Goal: Communication & Community: Answer question/provide support

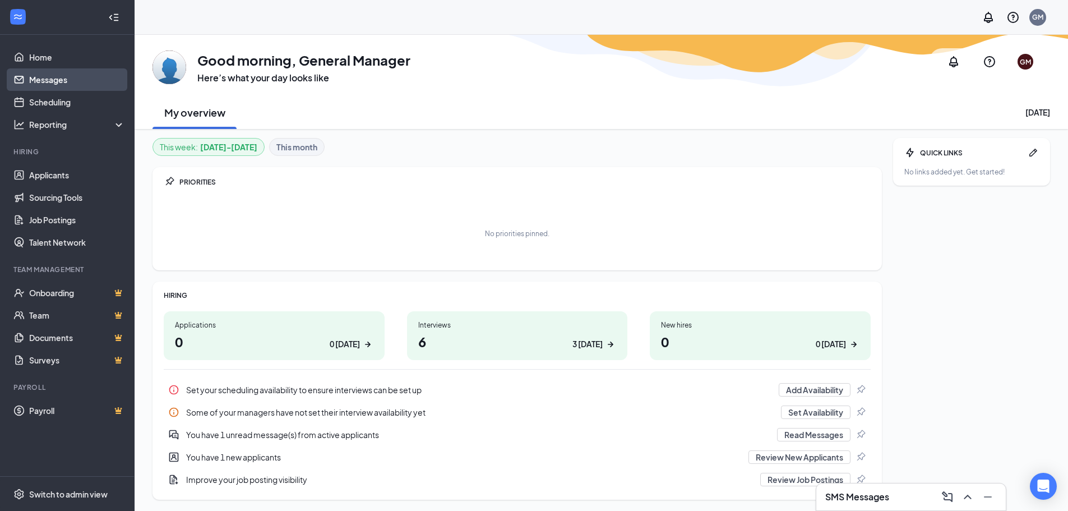
click at [56, 81] on link "Messages" at bounding box center [77, 79] width 96 height 22
click at [94, 82] on link "Messages" at bounding box center [77, 79] width 96 height 22
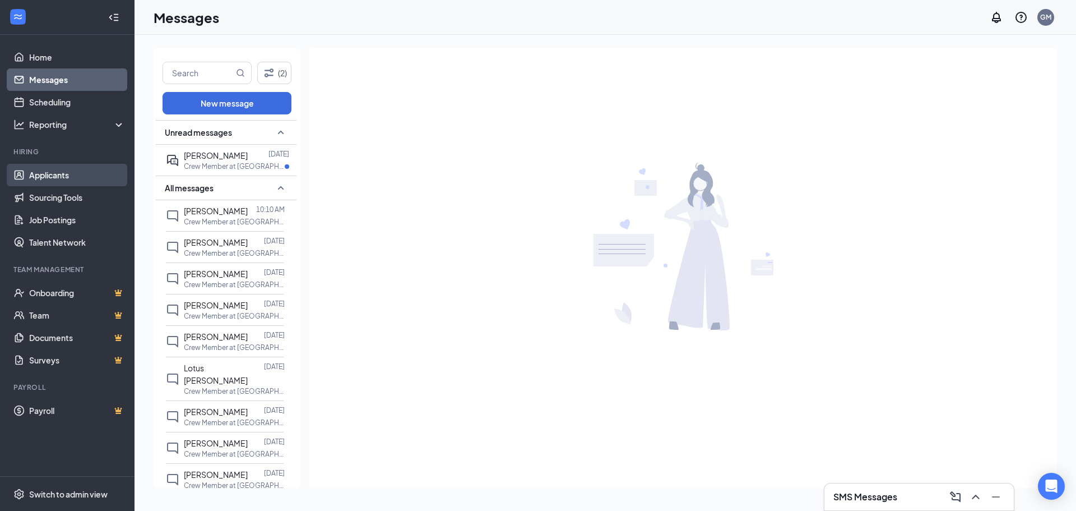
click at [61, 170] on link "Applicants" at bounding box center [77, 175] width 96 height 22
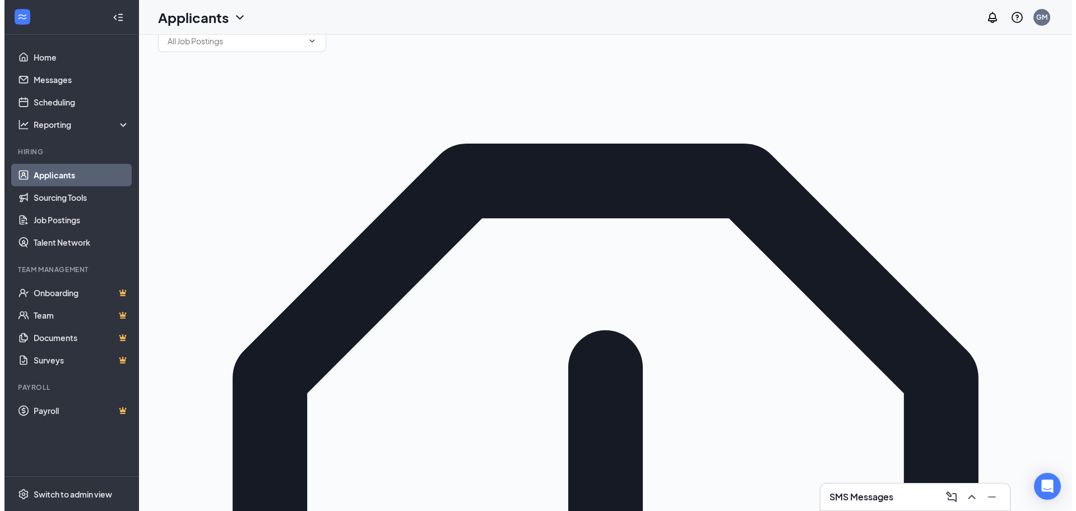
scroll to position [56, 0]
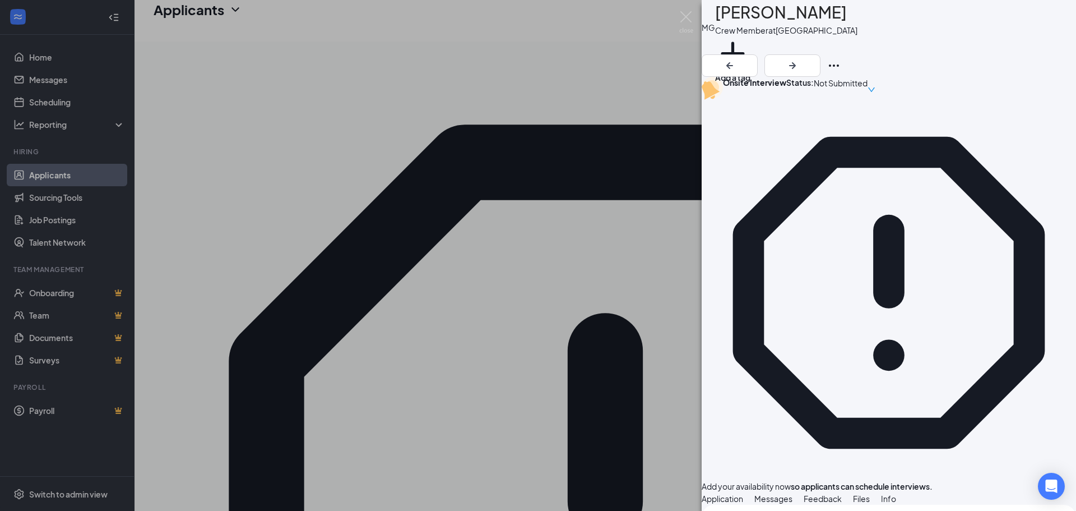
scroll to position [504, 0]
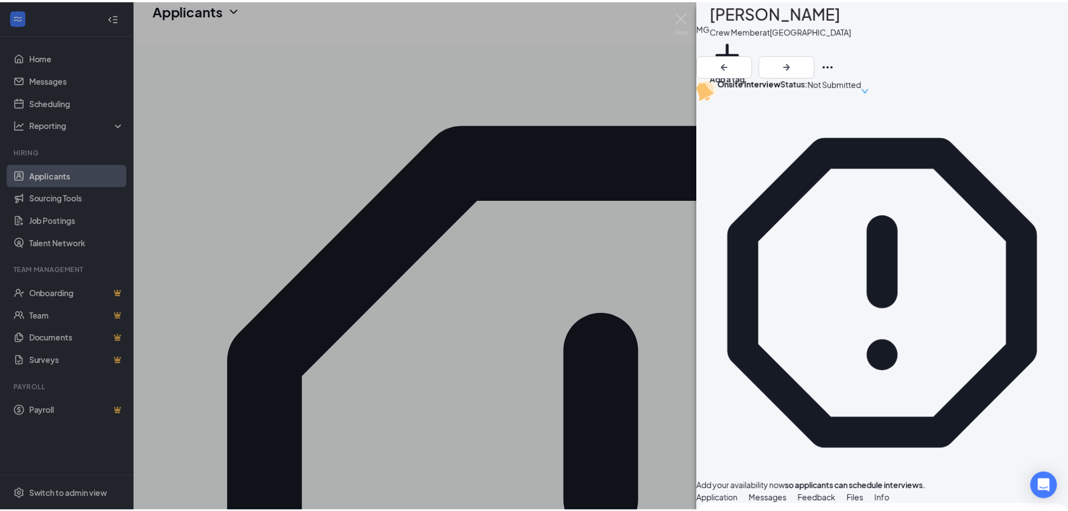
scroll to position [295, 0]
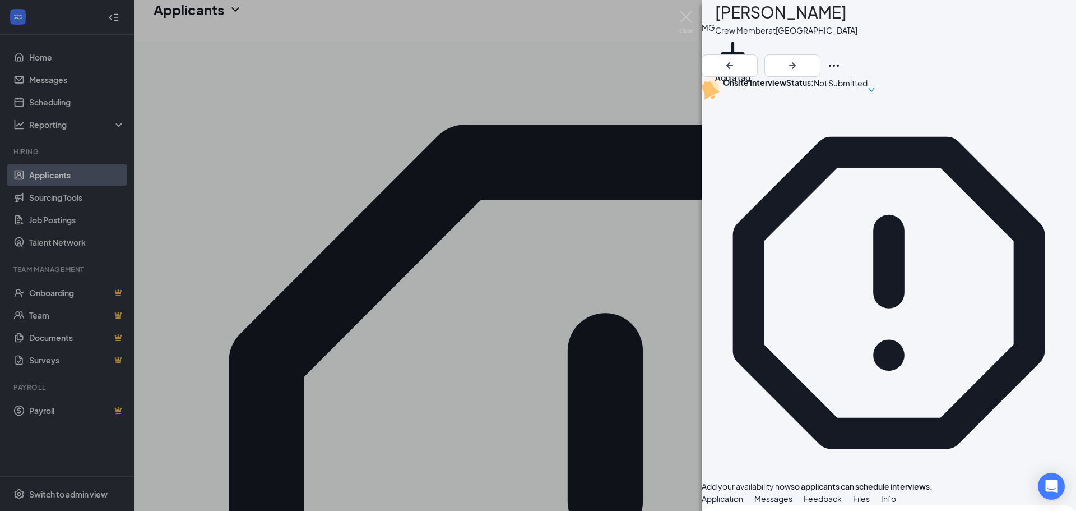
click at [370, 312] on div "MG [PERSON_NAME] Crew Member at [GEOGRAPHIC_DATA] Add a tag Onsite Interview St…" at bounding box center [538, 255] width 1076 height 511
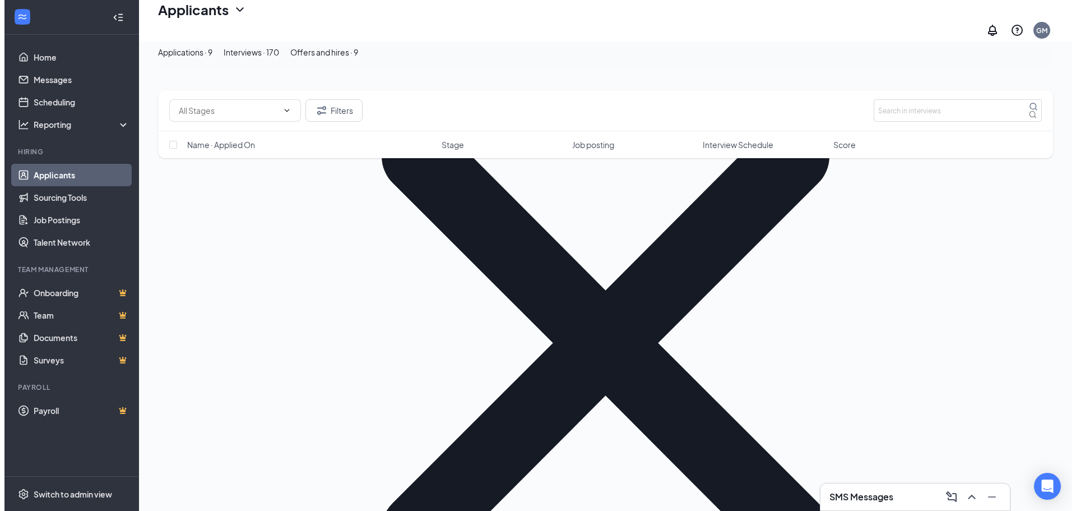
scroll to position [1177, 0]
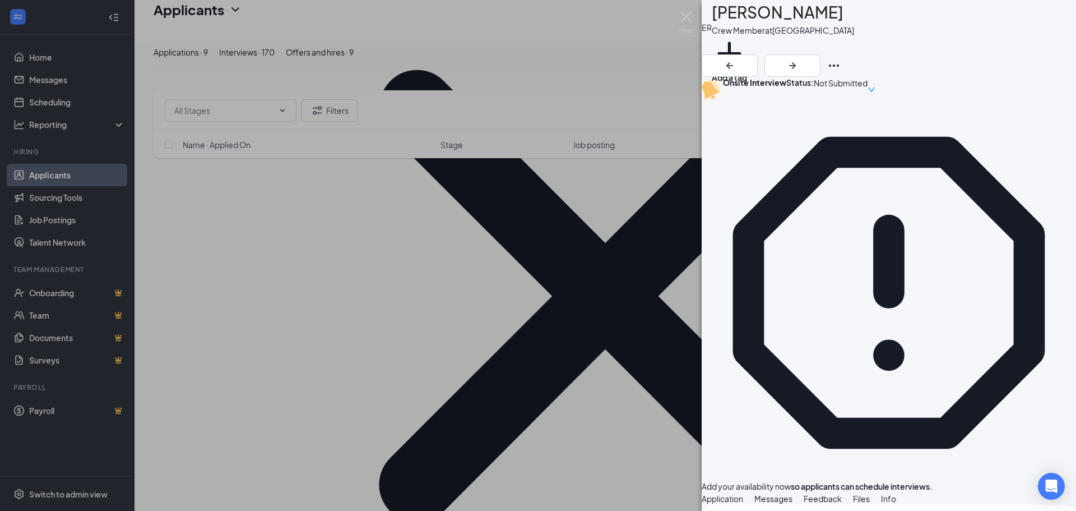
scroll to position [56, 0]
click at [235, 376] on div "ER [PERSON_NAME] Crew Member at [GEOGRAPHIC_DATA] Add a tag Onsite Interview St…" at bounding box center [538, 255] width 1076 height 511
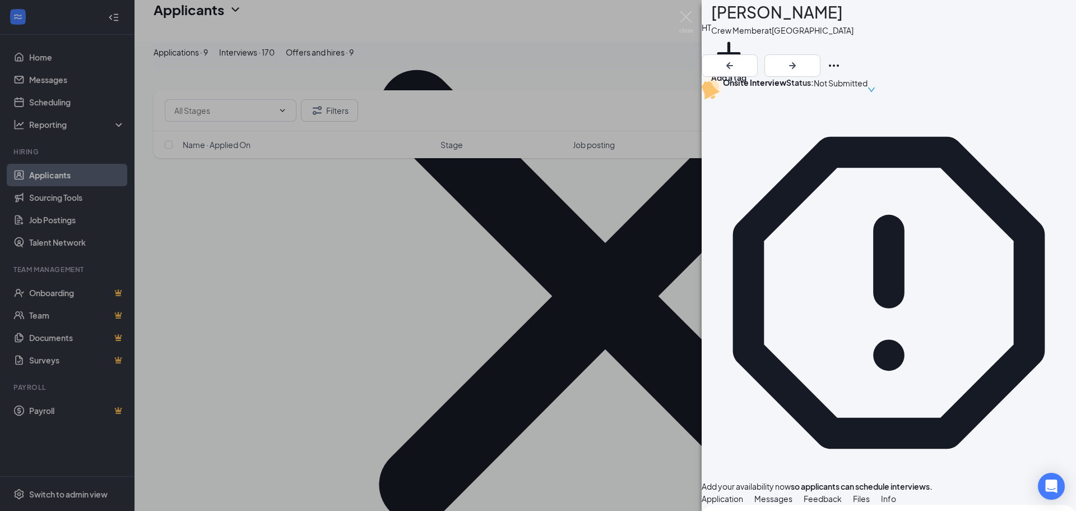
scroll to position [504, 0]
click at [543, 304] on div "[PERSON_NAME] Crew Member at [GEOGRAPHIC_DATA] Add a tag Onsite Interview Statu…" at bounding box center [538, 255] width 1076 height 511
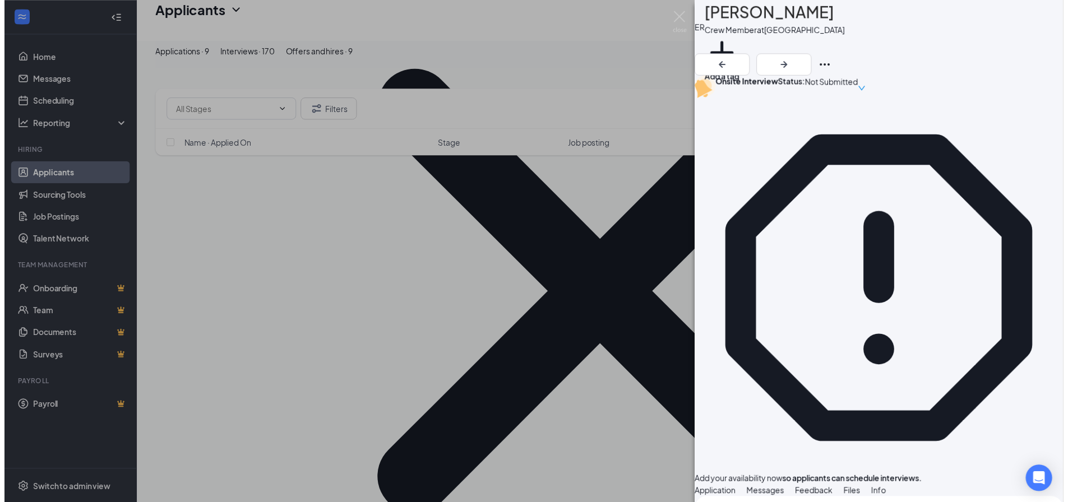
scroll to position [280, 0]
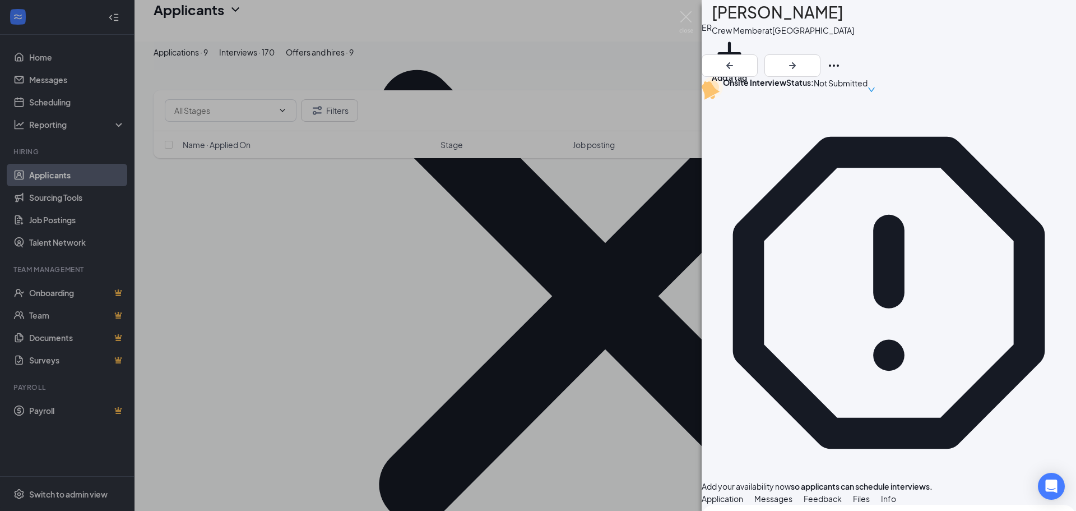
click at [598, 338] on div "ER [PERSON_NAME] Crew Member at [GEOGRAPHIC_DATA] Add a tag Onsite Interview St…" at bounding box center [538, 255] width 1076 height 511
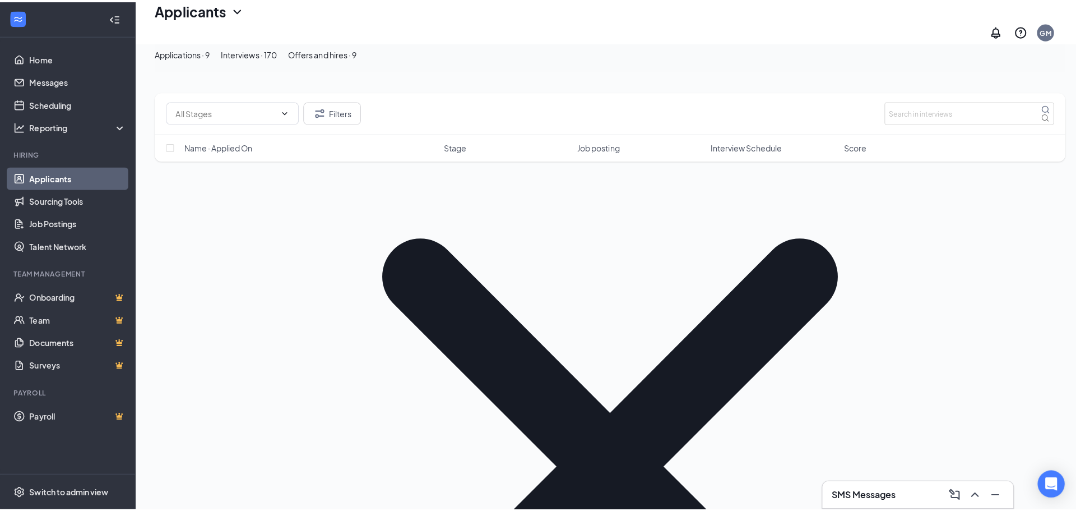
scroll to position [1009, 0]
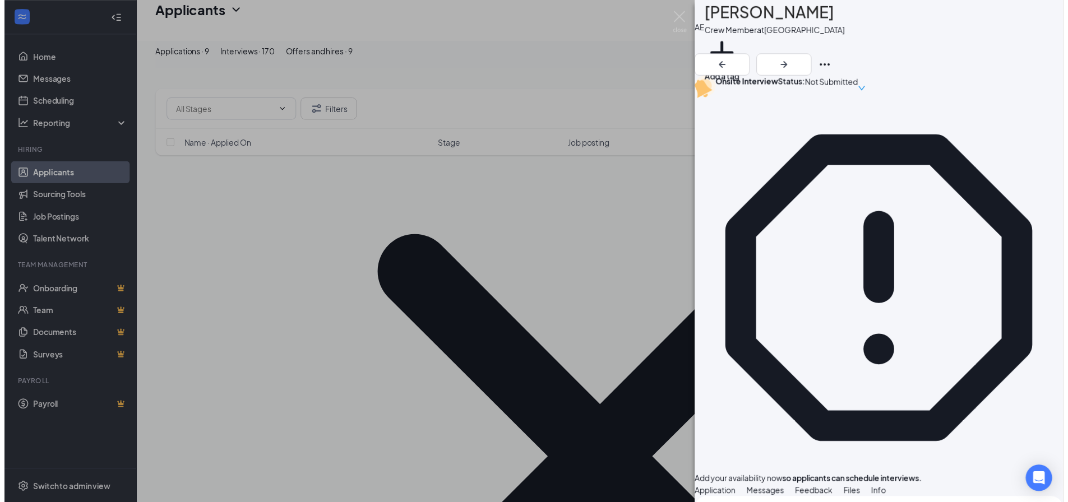
scroll to position [504, 0]
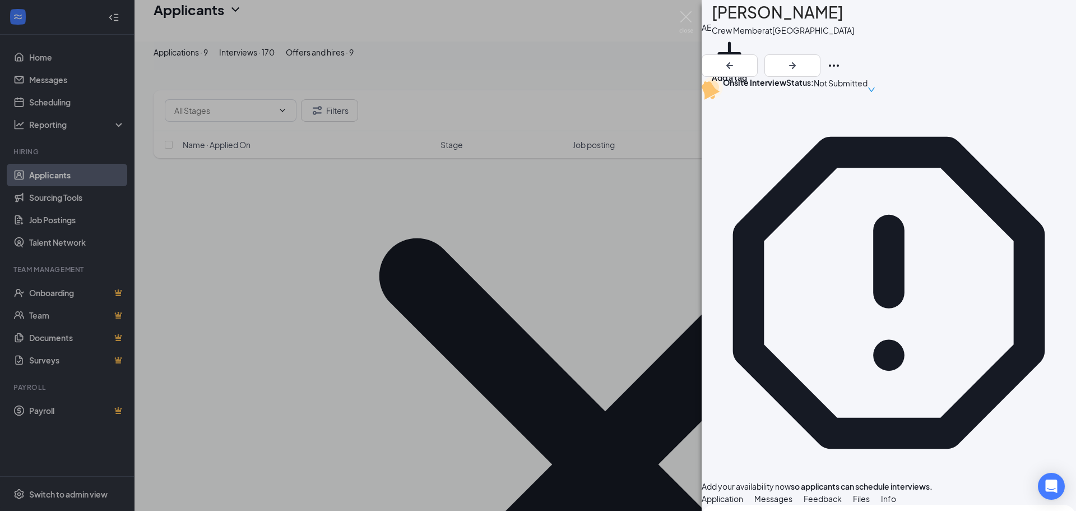
click at [491, 299] on div "[PERSON_NAME] [PERSON_NAME] Crew Member at [GEOGRAPHIC_DATA] Add a tag Onsite I…" at bounding box center [538, 255] width 1076 height 511
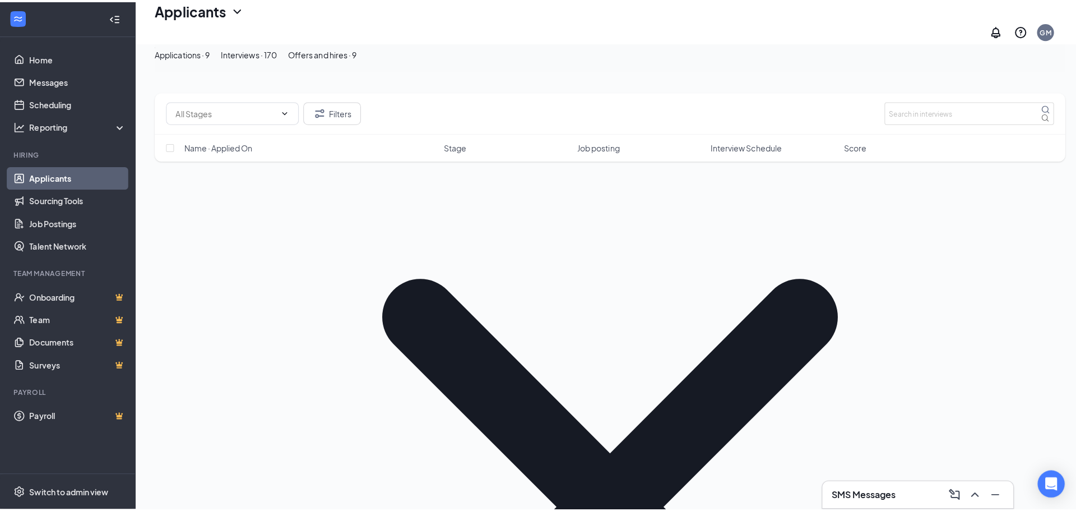
scroll to position [953, 0]
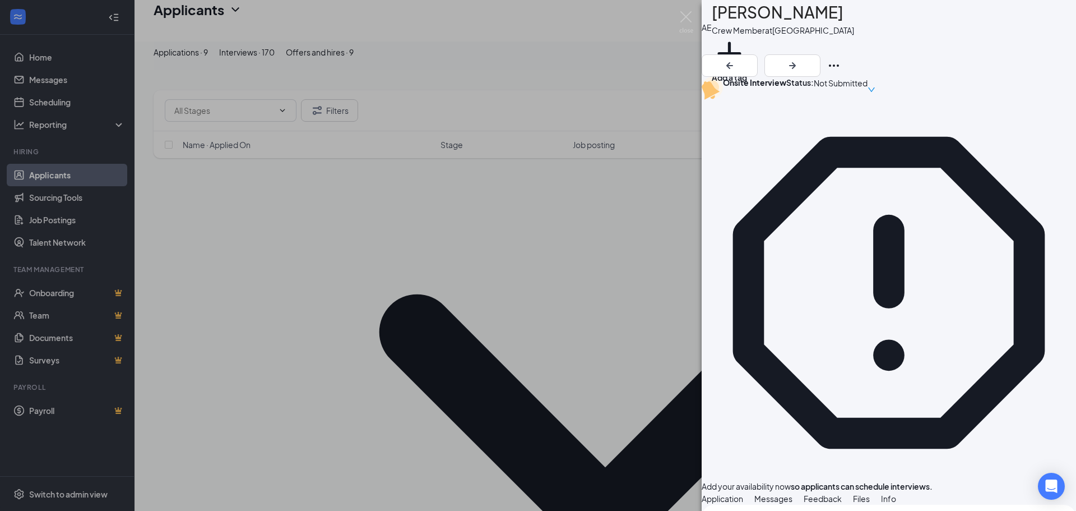
click at [465, 208] on div "[PERSON_NAME] [PERSON_NAME] Crew Member at [GEOGRAPHIC_DATA] Add a tag Onsite I…" at bounding box center [538, 255] width 1076 height 511
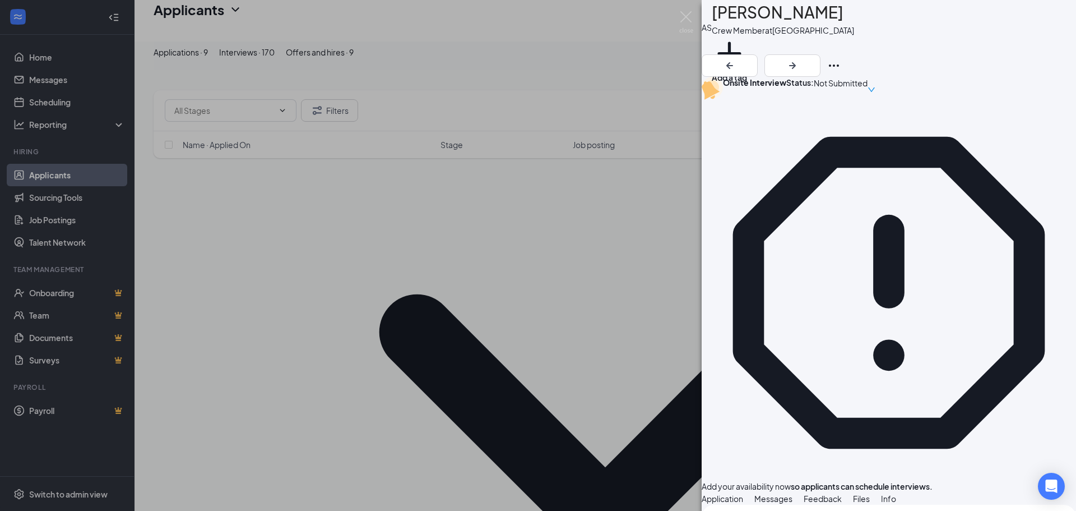
scroll to position [523, 0]
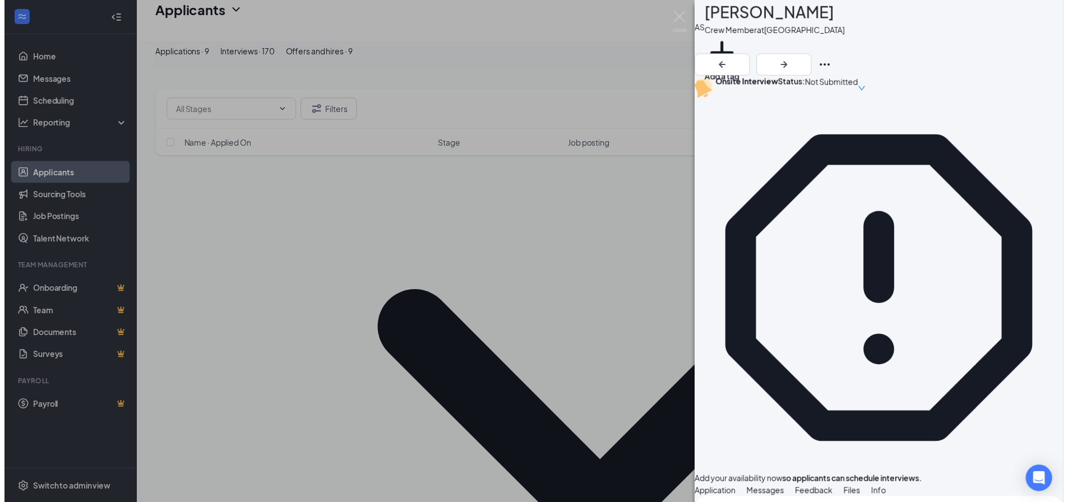
scroll to position [519, 0]
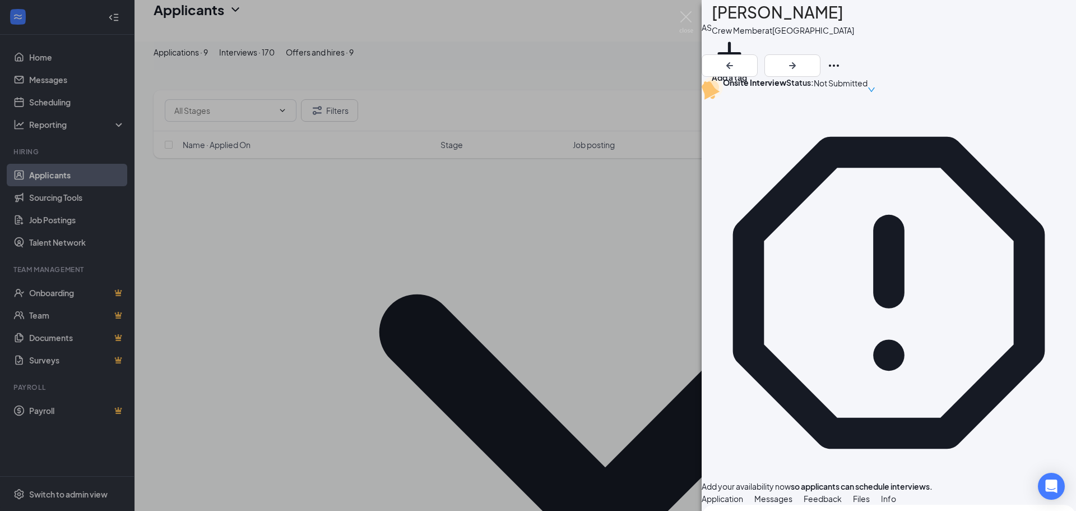
click at [355, 192] on div "AS [PERSON_NAME] Crew Member at [GEOGRAPHIC_DATA] Add a tag Onsite Interview St…" at bounding box center [538, 255] width 1076 height 511
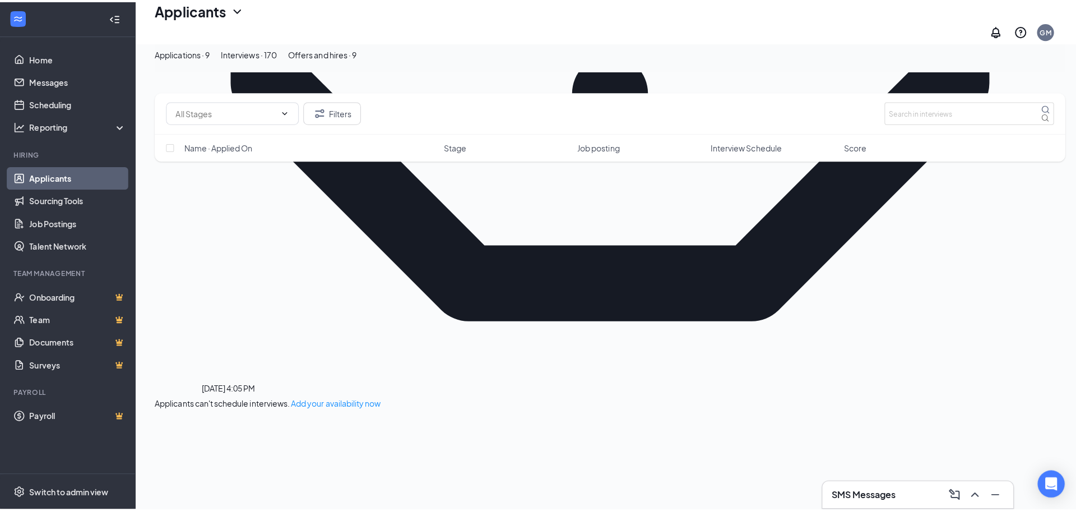
scroll to position [616, 0]
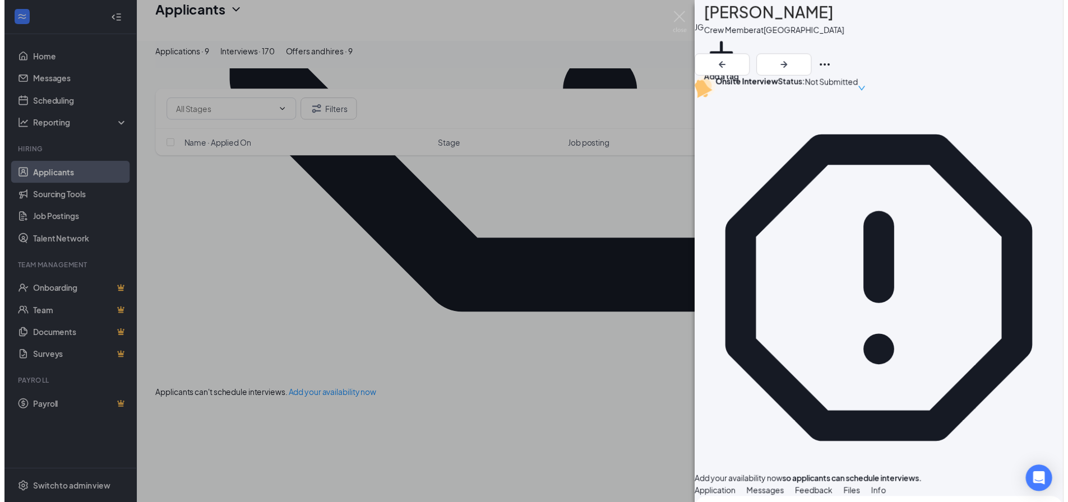
scroll to position [560, 0]
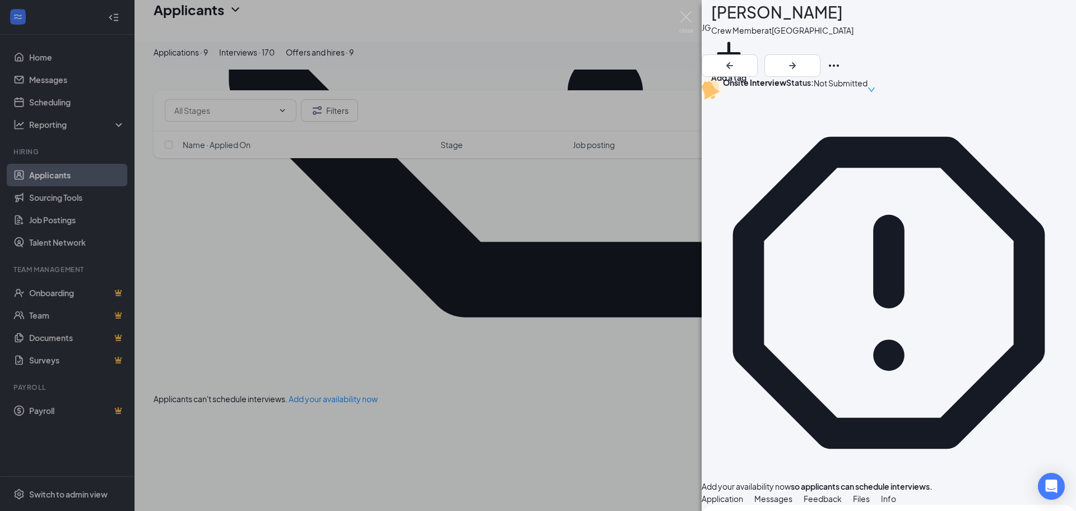
drag, startPoint x: 528, startPoint y: 240, endPoint x: 513, endPoint y: 237, distance: 15.0
click at [528, 240] on div "[PERSON_NAME] [PERSON_NAME] Crew Member at [GEOGRAPHIC_DATA] Add a tag Onsite I…" at bounding box center [538, 255] width 1076 height 511
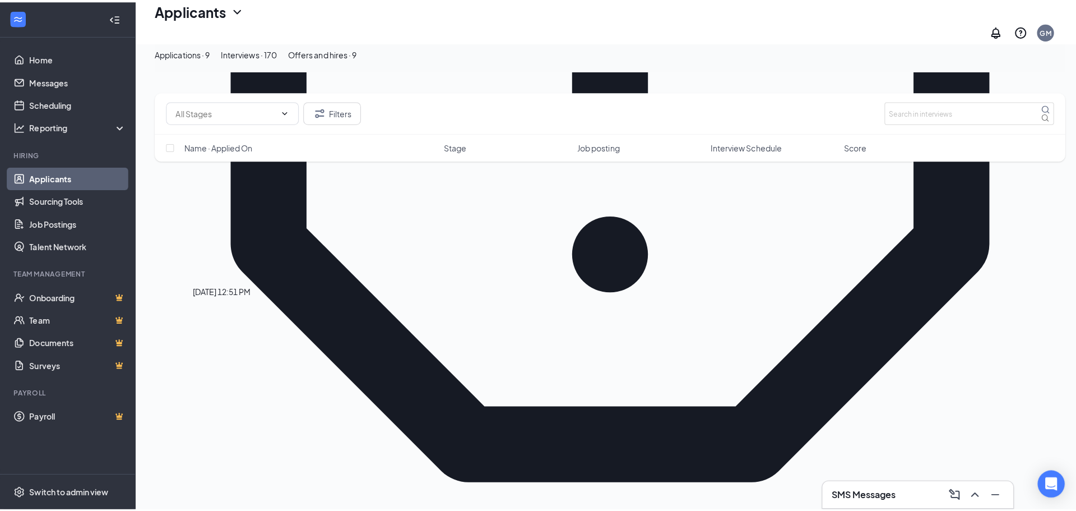
scroll to position [448, 0]
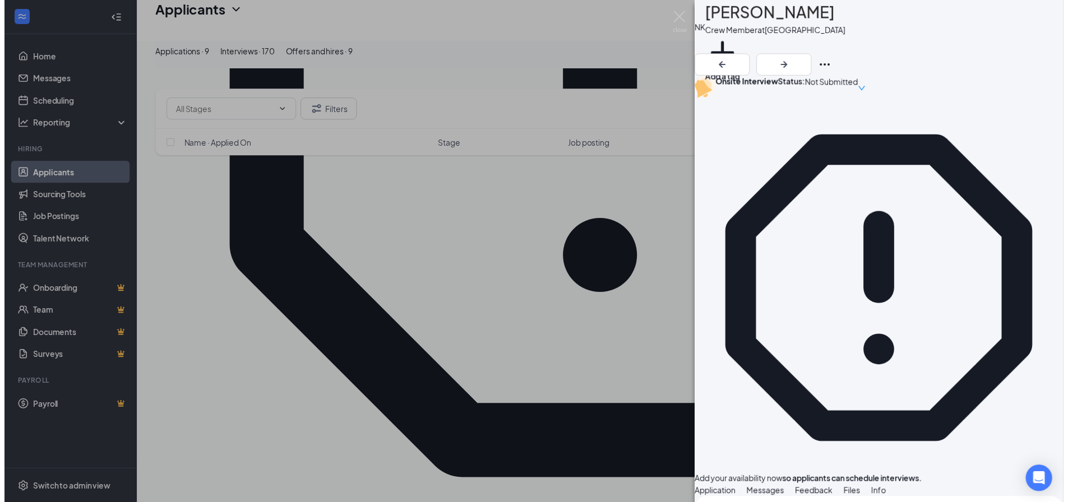
scroll to position [448, 0]
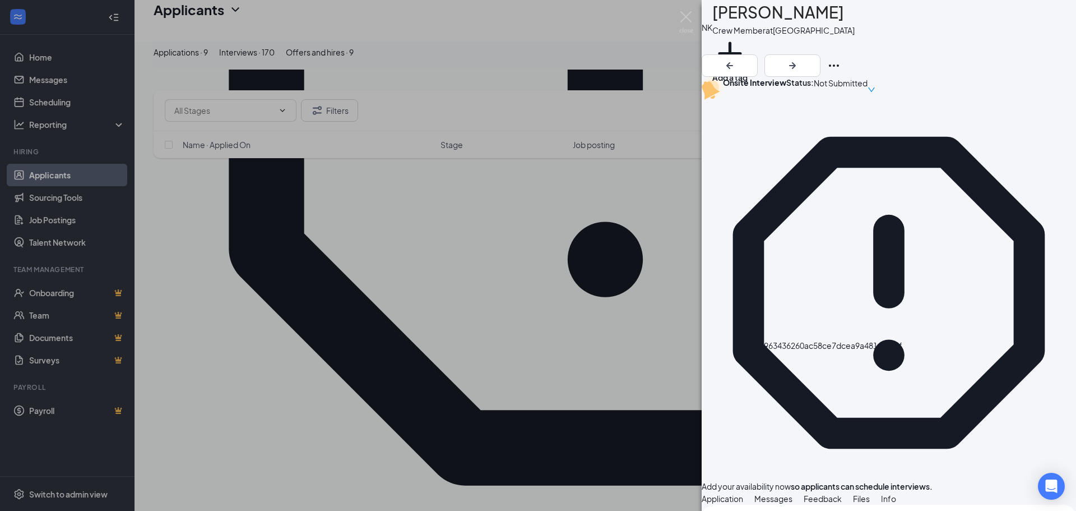
click at [503, 413] on div "NK [PERSON_NAME] Crew Member at [GEOGRAPHIC_DATA] Add a tag Onsite Interview St…" at bounding box center [538, 255] width 1076 height 511
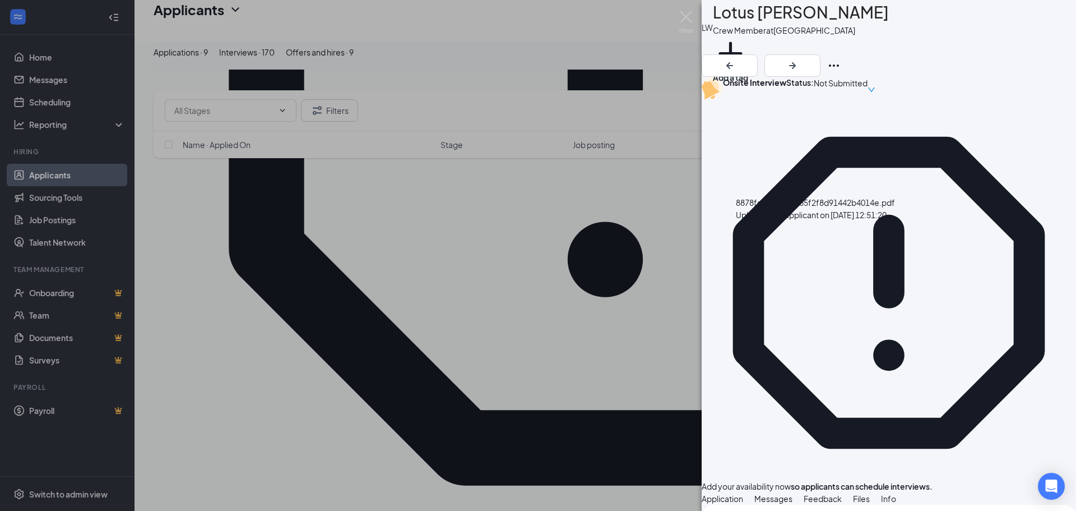
click at [372, 247] on div "LW Lotus [PERSON_NAME] Crew Member at [GEOGRAPHIC_DATA] Add a tag Onsite Interv…" at bounding box center [538, 255] width 1076 height 511
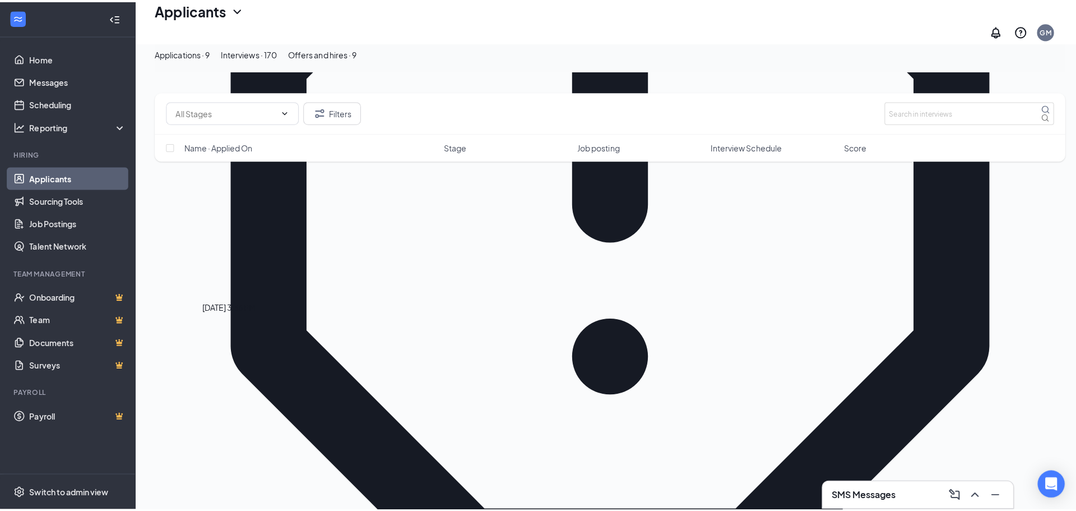
scroll to position [336, 0]
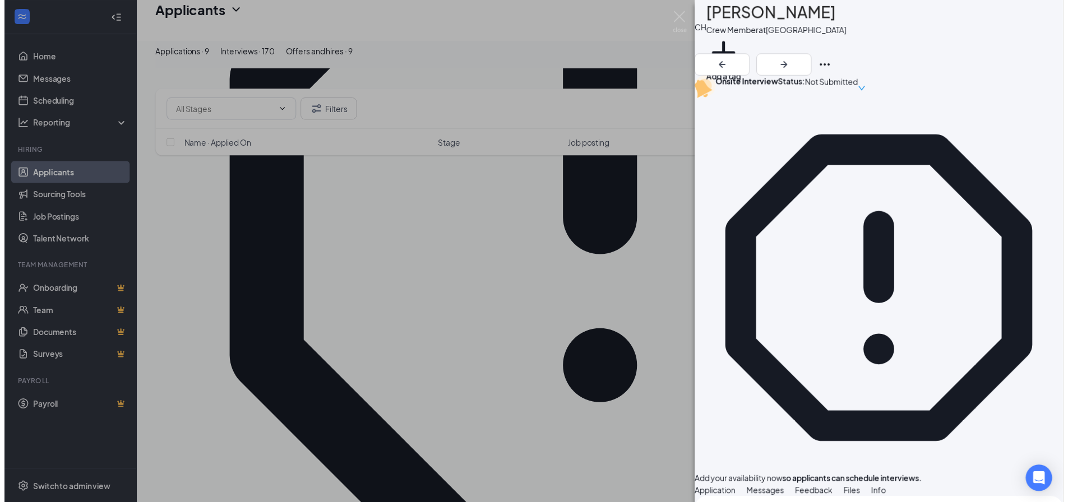
scroll to position [504, 0]
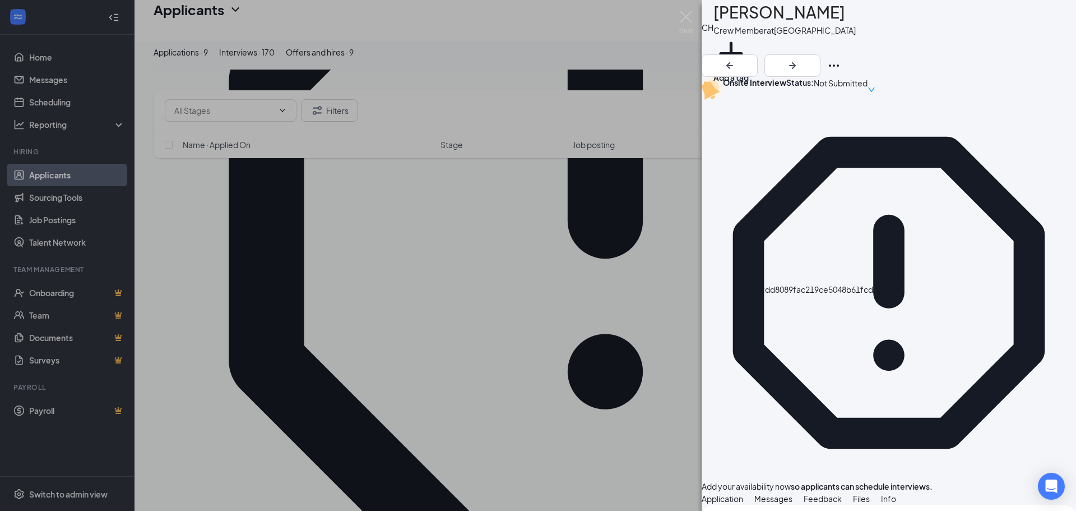
click at [444, 239] on div "CH [PERSON_NAME] Crew Member at [GEOGRAPHIC_DATA] Add a tag Onsite Interview St…" at bounding box center [538, 255] width 1076 height 511
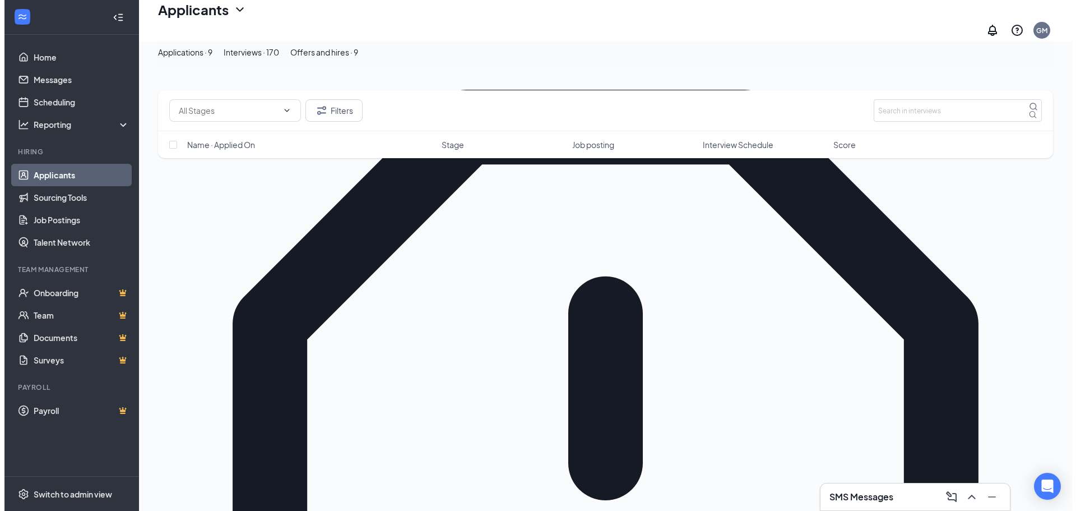
scroll to position [112, 0]
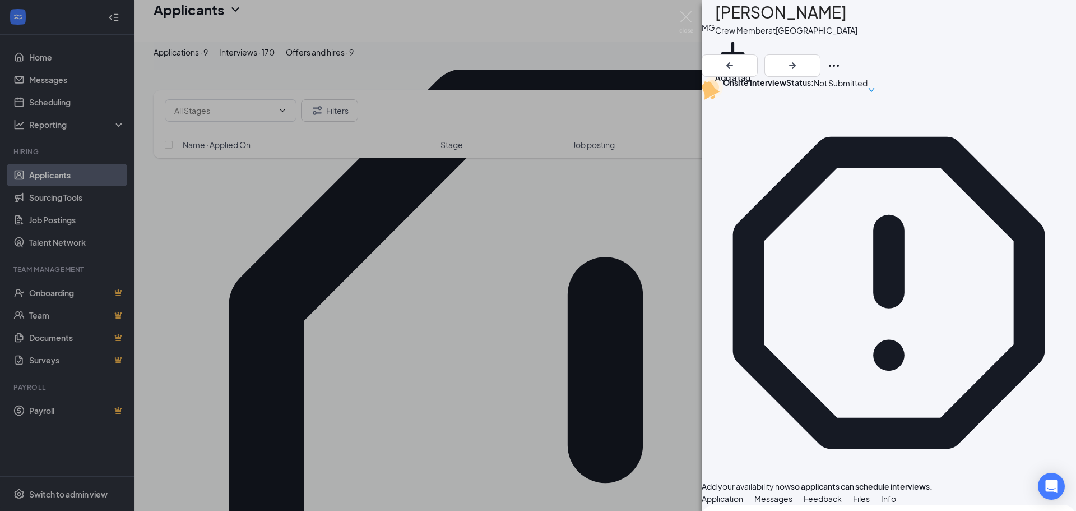
scroll to position [523, 0]
drag, startPoint x: 531, startPoint y: 378, endPoint x: 386, endPoint y: 300, distance: 165.2
click at [532, 377] on div "MG [PERSON_NAME] Crew Member at [GEOGRAPHIC_DATA] Add a tag Onsite Interview St…" at bounding box center [538, 255] width 1076 height 511
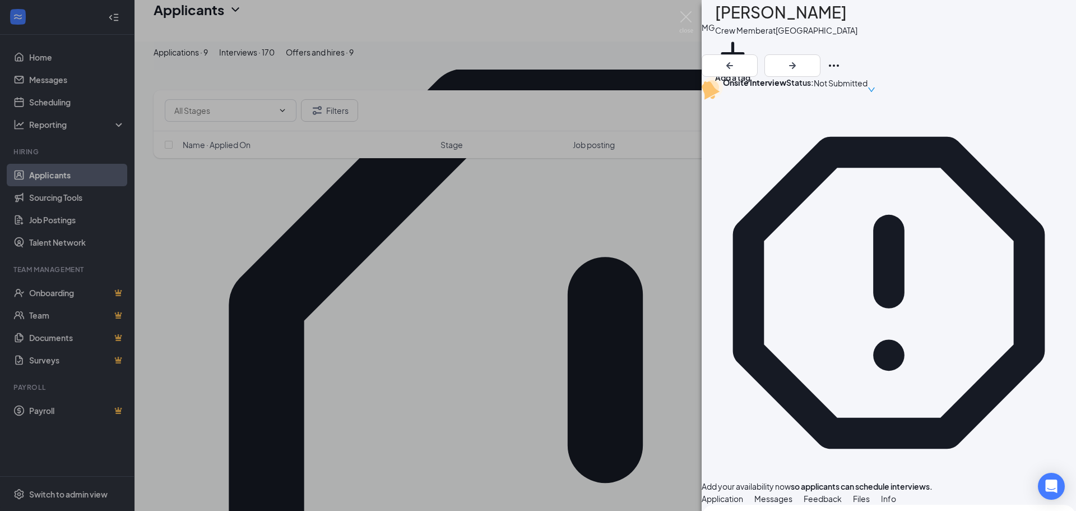
drag, startPoint x: 573, startPoint y: 138, endPoint x: 1048, endPoint y: 234, distance: 484.3
click at [577, 135] on div "MG [PERSON_NAME] Crew Member at [GEOGRAPHIC_DATA] Add a tag Onsite Interview St…" at bounding box center [538, 255] width 1076 height 511
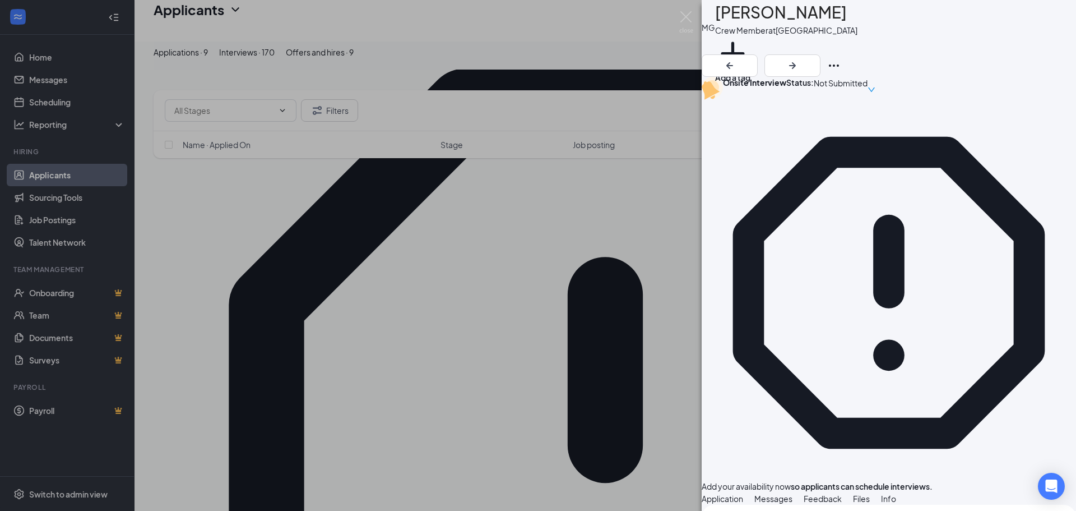
click at [792, 493] on span "Messages" at bounding box center [773, 498] width 38 height 10
type textarea "Goodmorning [PERSON_NAME]! Id Love to have you here fro an interview [DATE] at …"
click at [733, 493] on span "Application" at bounding box center [722, 498] width 41 height 10
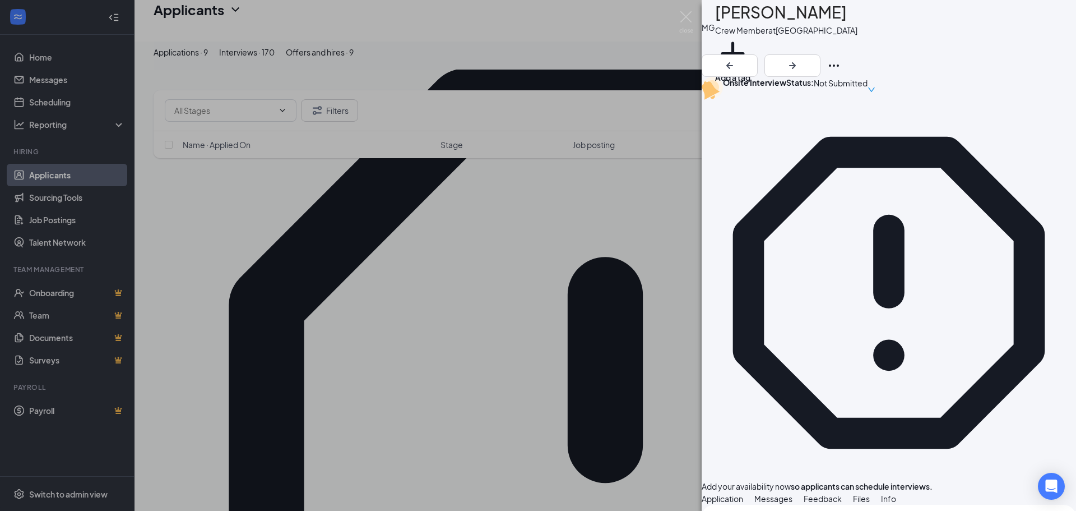
scroll to position [224, 0]
click at [792, 493] on span "Messages" at bounding box center [773, 498] width 38 height 10
type textarea "Goodmorning [PERSON_NAME]! Id love to have you here for an"
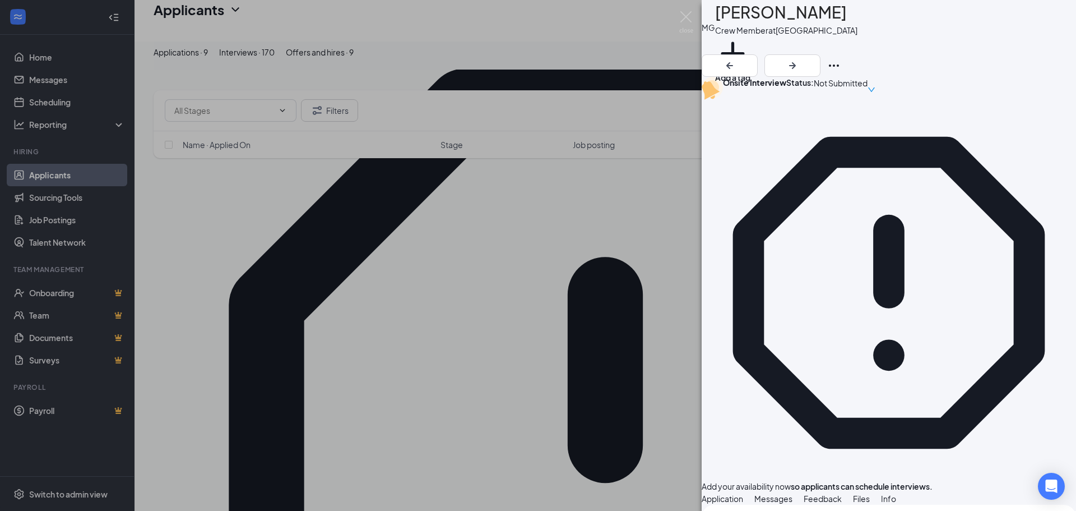
click at [870, 492] on button "Files" at bounding box center [861, 498] width 17 height 12
click at [792, 493] on span "Messages" at bounding box center [773, 498] width 38 height 10
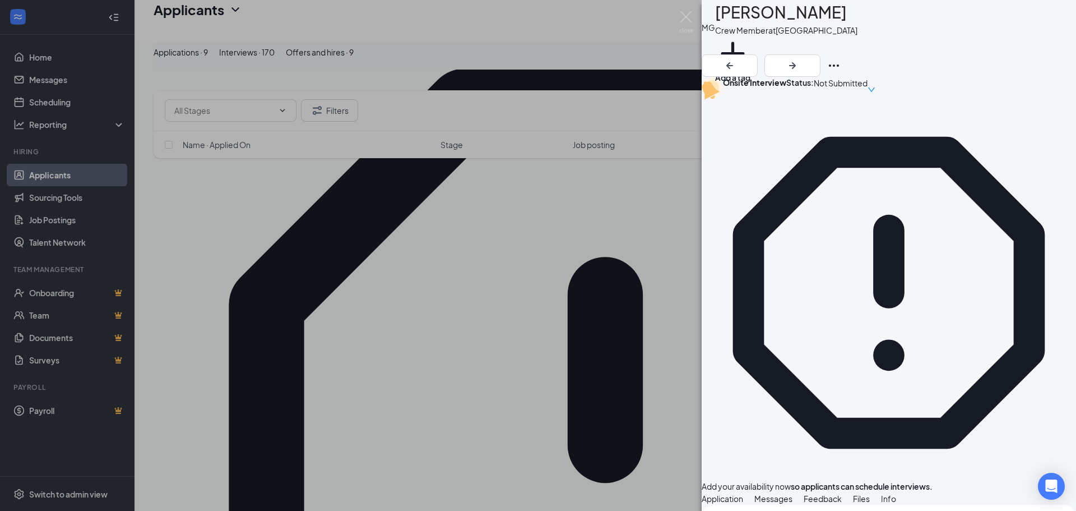
drag, startPoint x: 819, startPoint y: 393, endPoint x: 803, endPoint y: 390, distance: 16.0
type textarea "H"
type textarea "Good morning [PERSON_NAME]! Id love to have you here for an interview [DATE] at…"
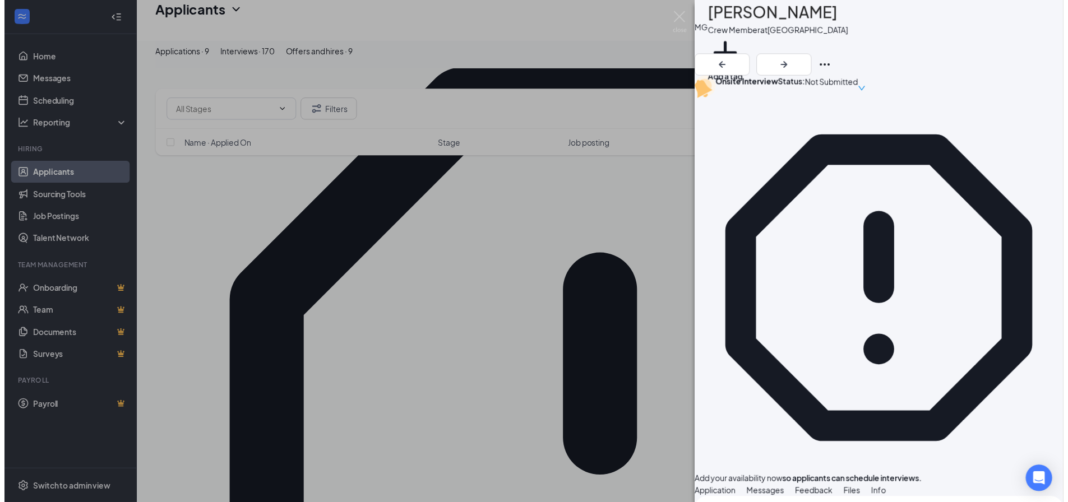
scroll to position [164, 0]
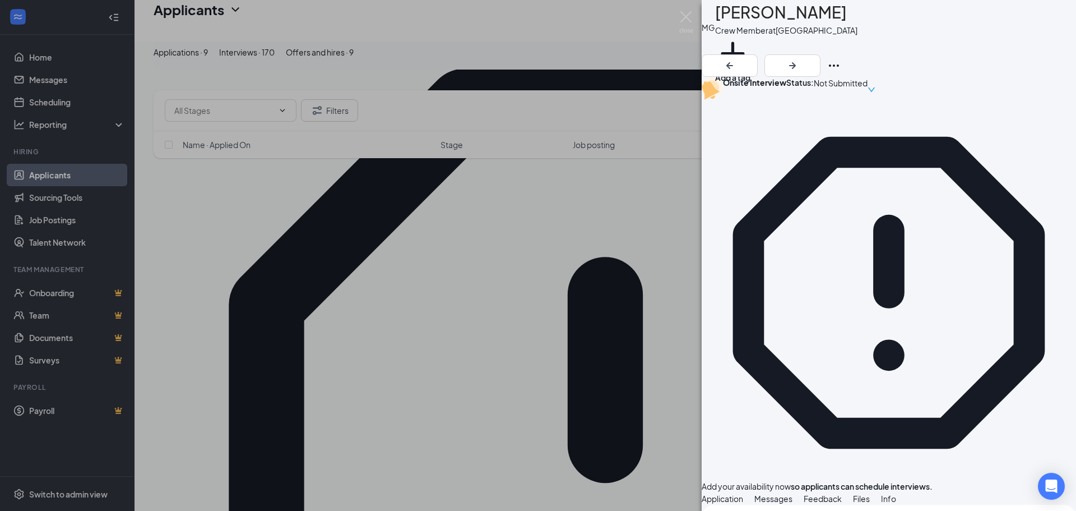
click at [79, 61] on div "MG [PERSON_NAME] Crew Member at [GEOGRAPHIC_DATA] Add a tag Onsite Interview St…" at bounding box center [538, 255] width 1076 height 511
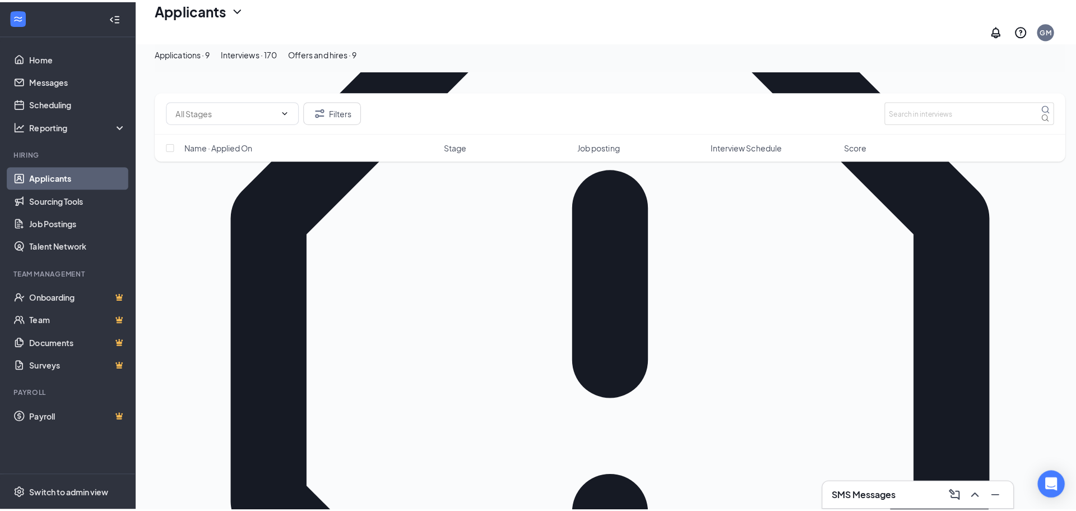
scroll to position [224, 0]
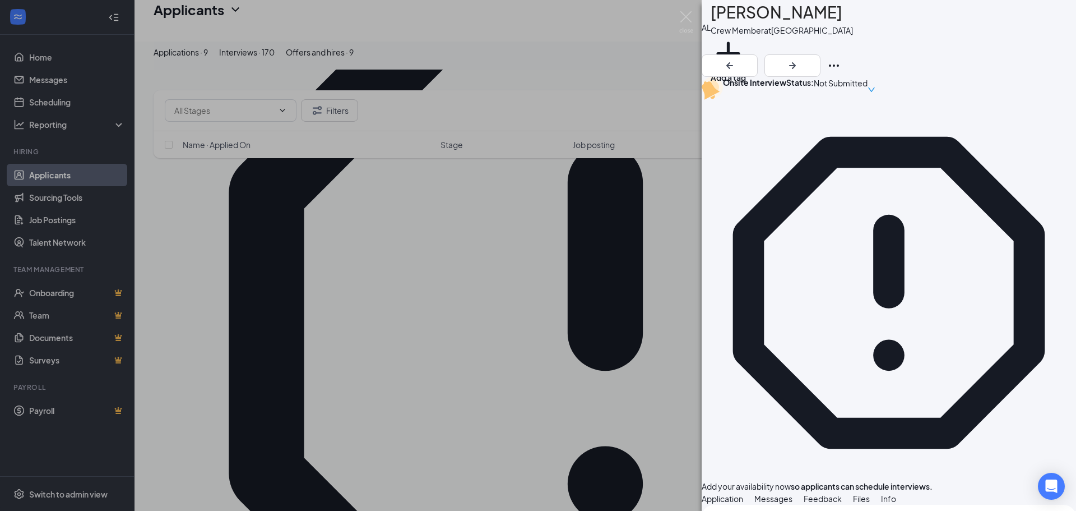
scroll to position [523, 0]
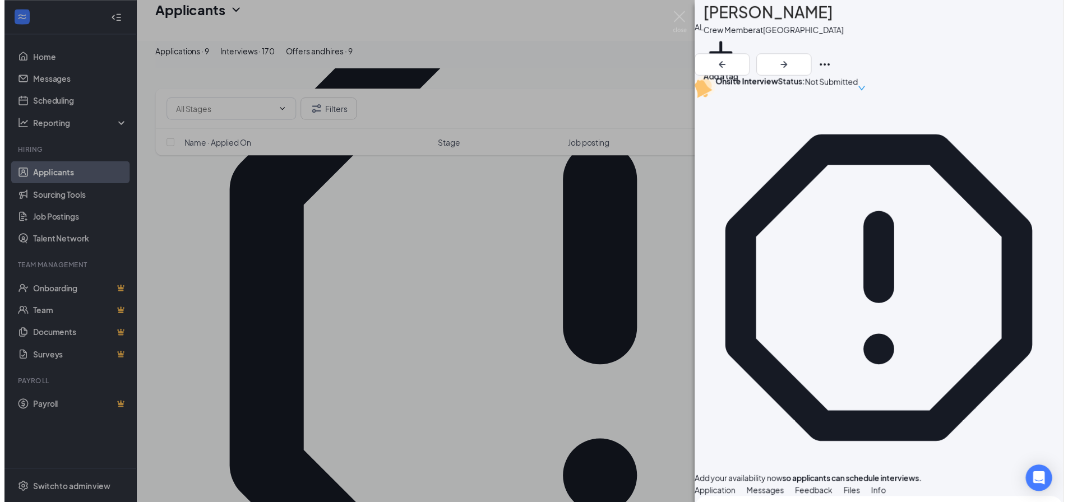
scroll to position [519, 0]
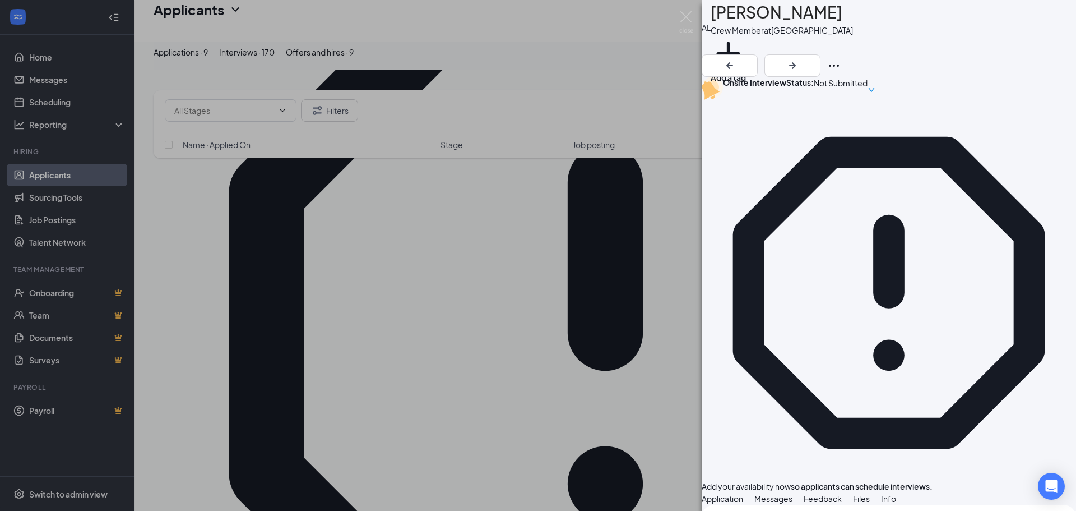
click at [441, 248] on div "AL [PERSON_NAME] Crew Member at [GEOGRAPHIC_DATA] Add a tag Onsite Interview St…" at bounding box center [538, 255] width 1076 height 511
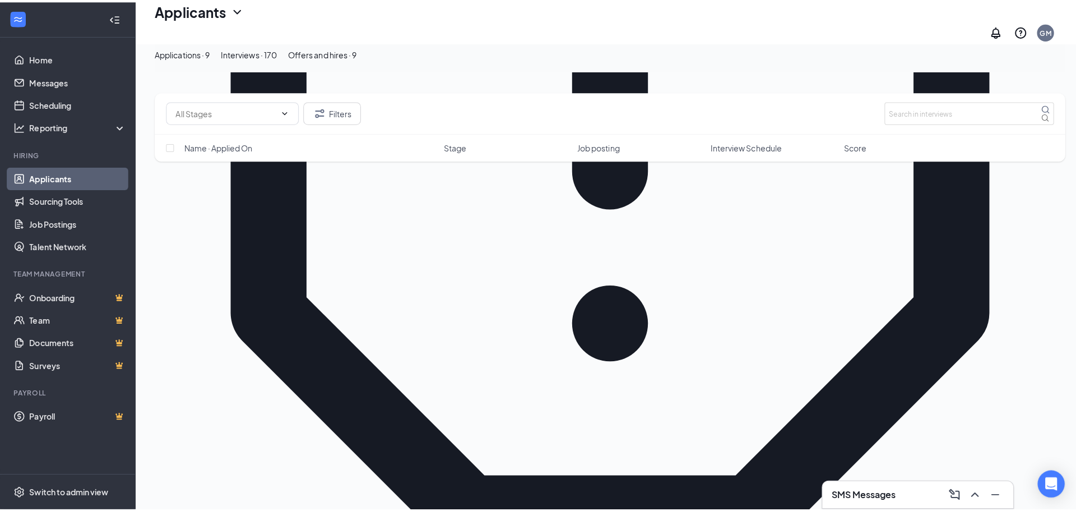
scroll to position [392, 0]
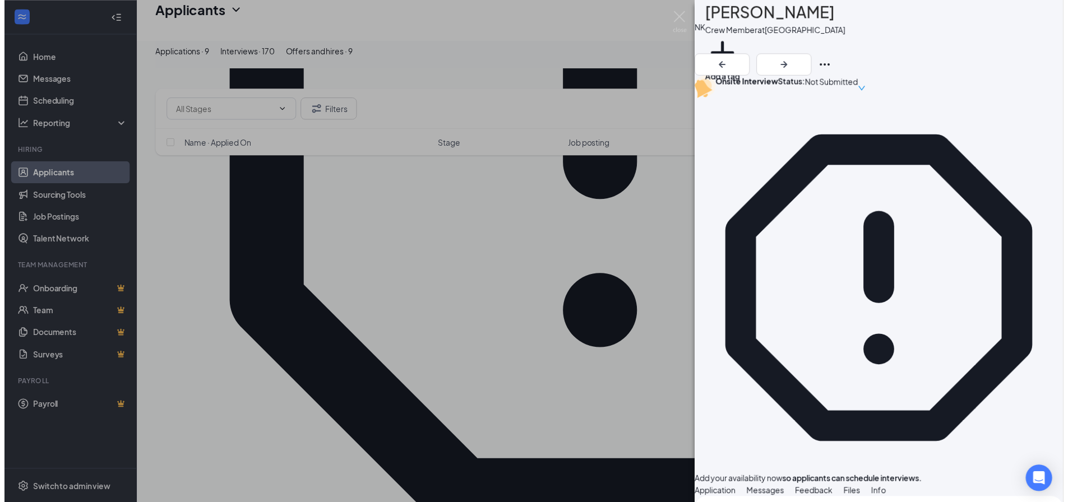
scroll to position [392, 0]
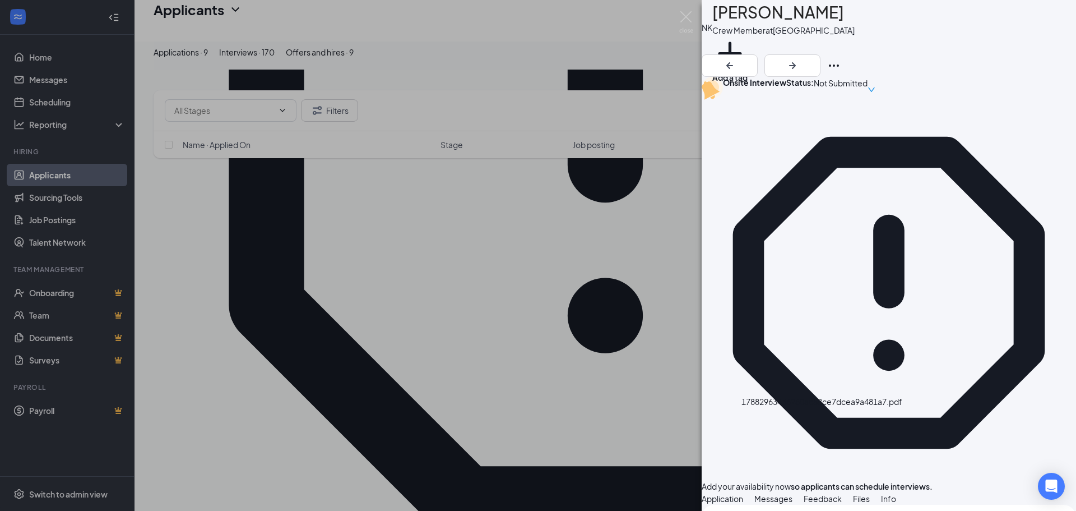
drag, startPoint x: 494, startPoint y: 163, endPoint x: 606, endPoint y: 5, distance: 193.8
click at [493, 163] on div "NK [PERSON_NAME] Crew Member at [GEOGRAPHIC_DATA] Add a tag Onsite Interview St…" at bounding box center [538, 255] width 1076 height 511
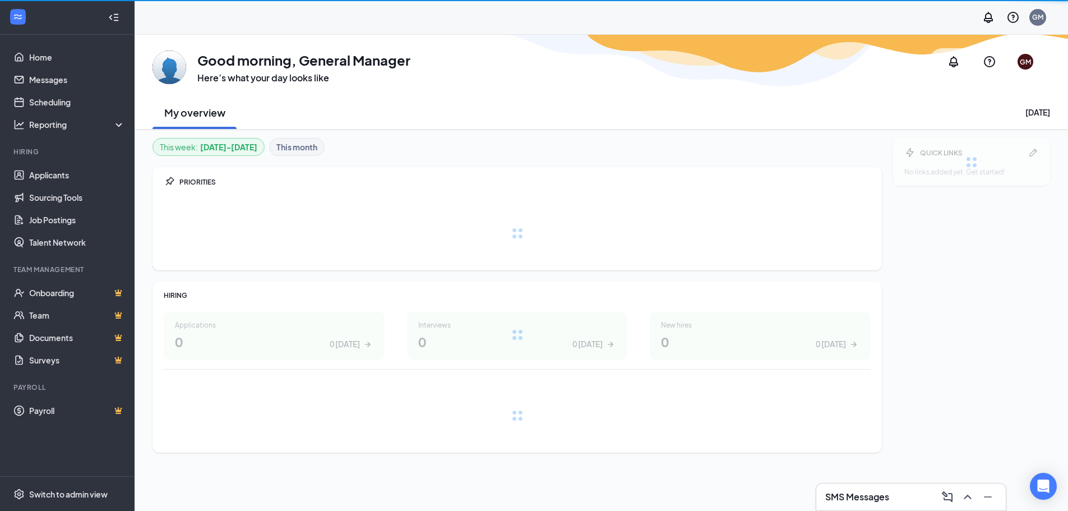
click at [879, 497] on h3 "SMS Messages" at bounding box center [857, 496] width 64 height 12
